Goal: Task Accomplishment & Management: Complete application form

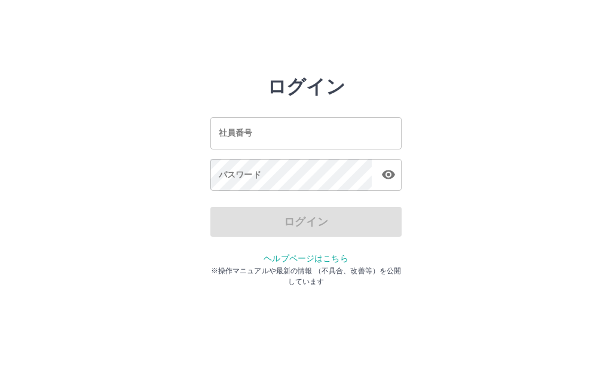
click at [346, 138] on input "社員番号" at bounding box center [305, 133] width 191 height 32
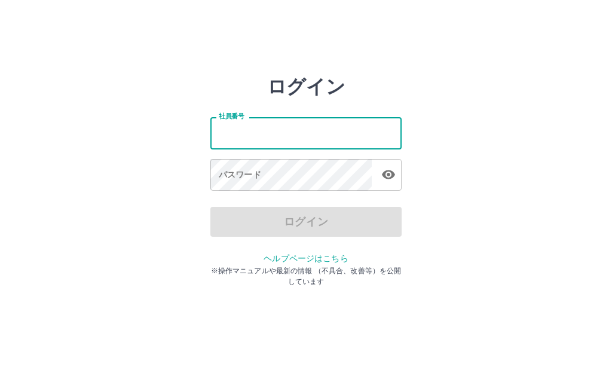
click at [344, 123] on input "社員番号" at bounding box center [305, 133] width 191 height 32
click at [372, 131] on input "社員番号" at bounding box center [305, 133] width 191 height 32
click at [485, 139] on div "ログイン 社員番号 社員番号 パスワード パスワード ログイン ヘルプページはこちら ※操作マニュアルや最新の情報 （不具合、改善等）を公開しています" at bounding box center [306, 170] width 612 height 191
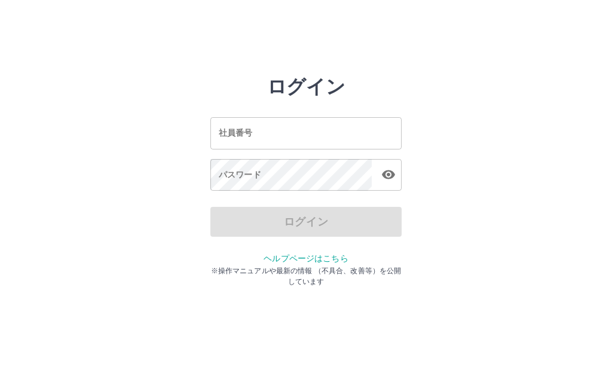
click at [349, 136] on input "社員番号" at bounding box center [305, 133] width 191 height 32
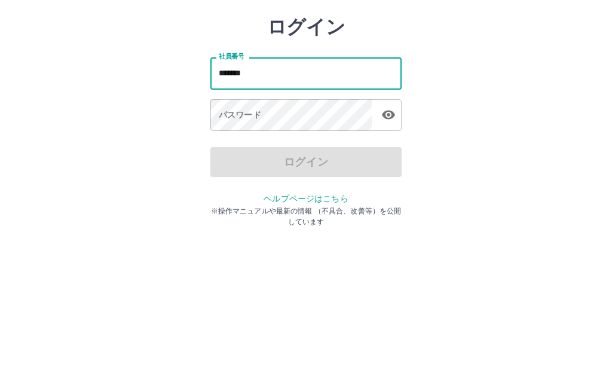
type input "*******"
click at [230, 159] on div "パスワード パスワード" at bounding box center [305, 175] width 191 height 33
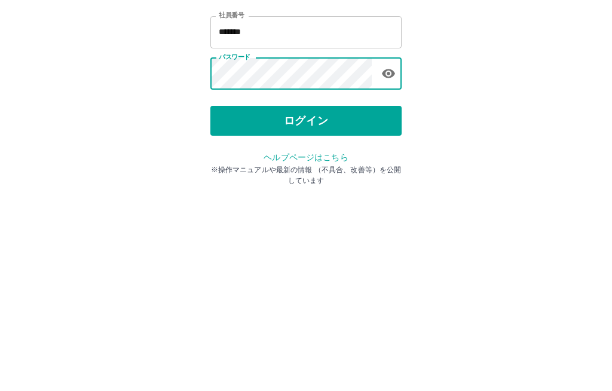
click at [358, 207] on button "ログイン" at bounding box center [305, 222] width 191 height 30
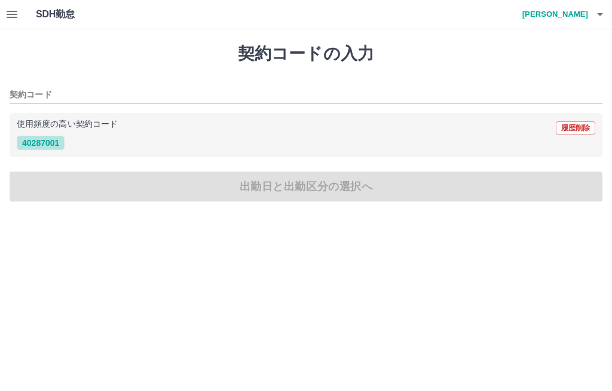
click at [49, 140] on button "40287001" at bounding box center [41, 143] width 48 height 14
type input "********"
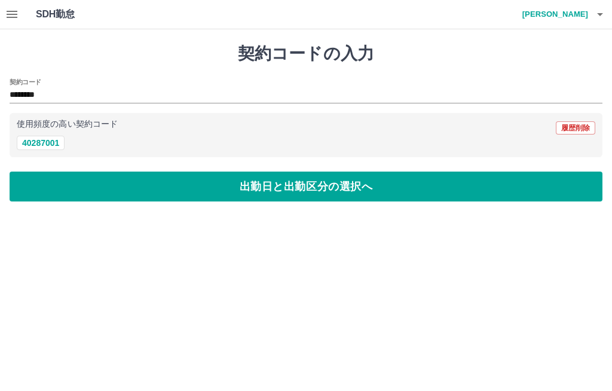
click at [335, 186] on button "出勤日と出勤区分の選択へ" at bounding box center [306, 187] width 593 height 30
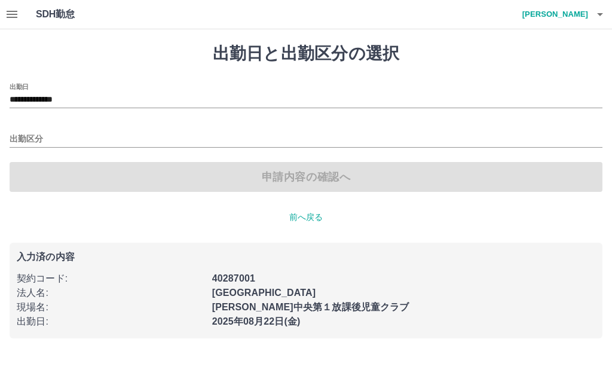
click at [89, 126] on div "出勤区分" at bounding box center [306, 135] width 593 height 25
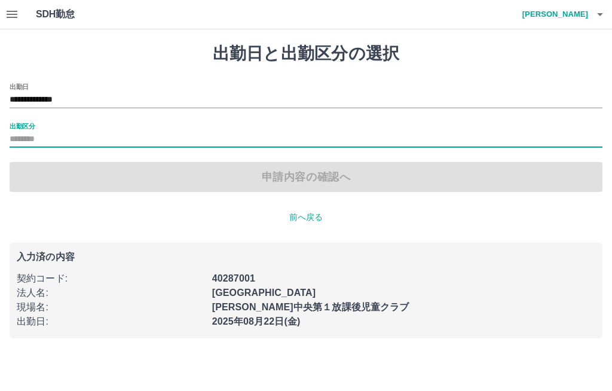
click at [75, 129] on div "出勤区分" at bounding box center [306, 135] width 593 height 25
click at [89, 123] on div "出勤区分" at bounding box center [306, 135] width 593 height 25
click at [26, 129] on label "出勤区分" at bounding box center [22, 125] width 25 height 9
click at [26, 132] on input "出勤区分" at bounding box center [306, 139] width 593 height 15
click at [108, 139] on input "出勤区分" at bounding box center [306, 139] width 593 height 15
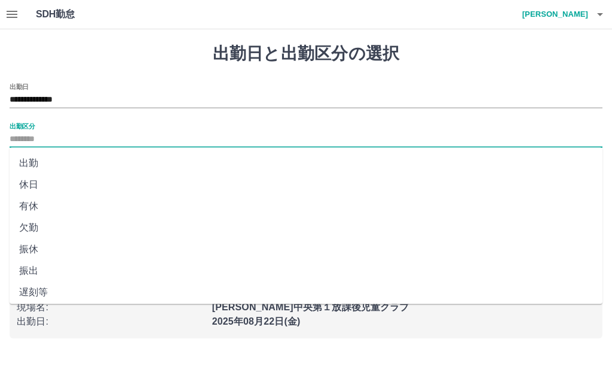
click at [36, 167] on li "出勤" at bounding box center [306, 163] width 593 height 22
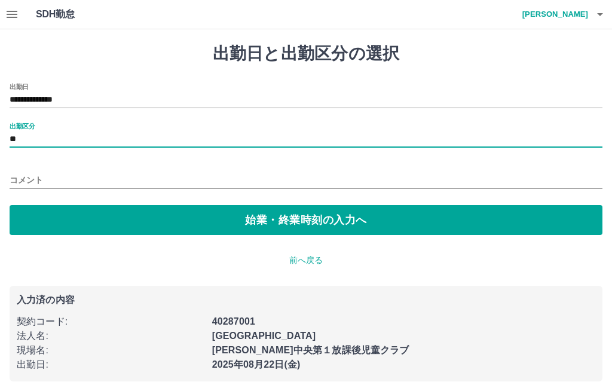
type input "**"
click at [372, 233] on button "始業・終業時刻の入力へ" at bounding box center [306, 220] width 593 height 30
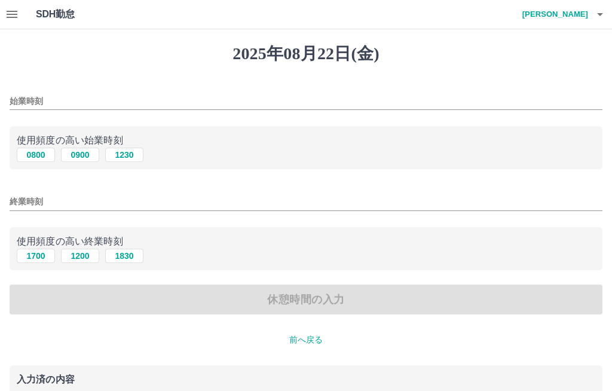
click at [135, 152] on button "1230" at bounding box center [124, 155] width 38 height 14
type input "****"
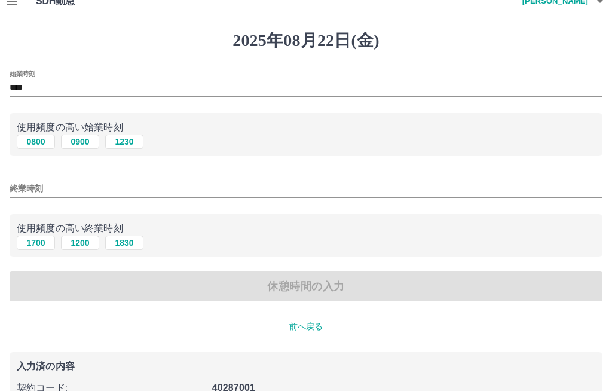
click at [133, 242] on button "1830" at bounding box center [124, 243] width 38 height 14
type input "****"
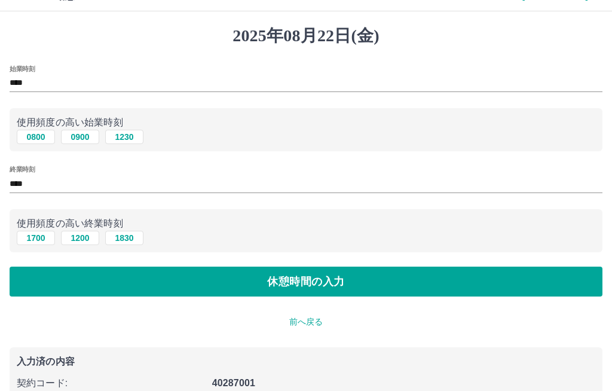
click at [354, 281] on button "休憩時間の入力" at bounding box center [306, 282] width 593 height 30
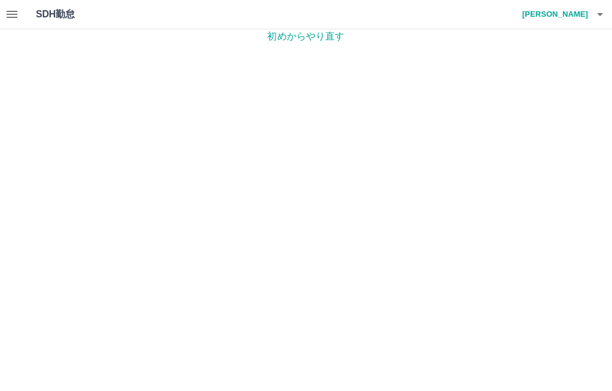
scroll to position [1, 0]
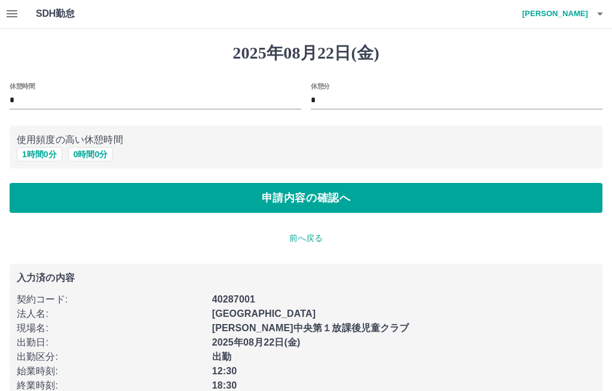
click at [102, 157] on button "0 時間 0 分" at bounding box center [90, 154] width 45 height 14
click at [341, 204] on button "申請内容の確認へ" at bounding box center [306, 198] width 593 height 30
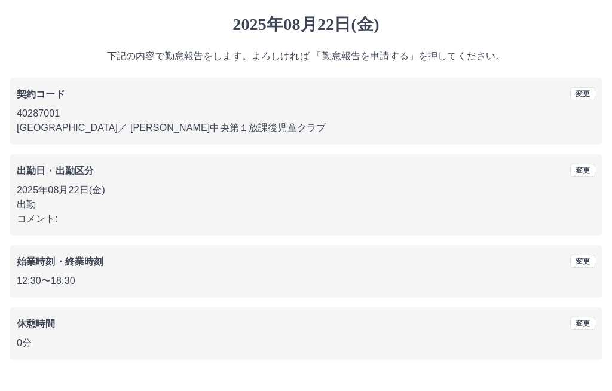
scroll to position [15, 0]
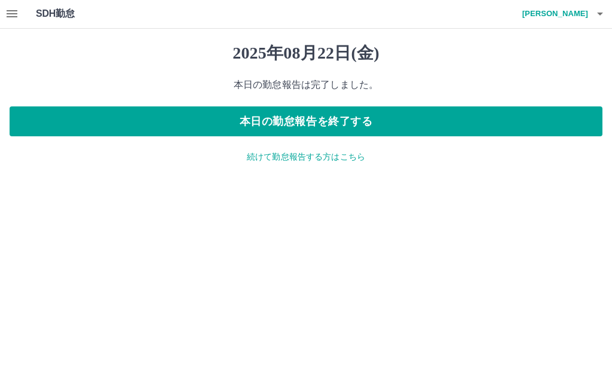
click at [399, 119] on button "本日の勤怠報告を終了する" at bounding box center [306, 122] width 593 height 30
